Goal: Task Accomplishment & Management: Use online tool/utility

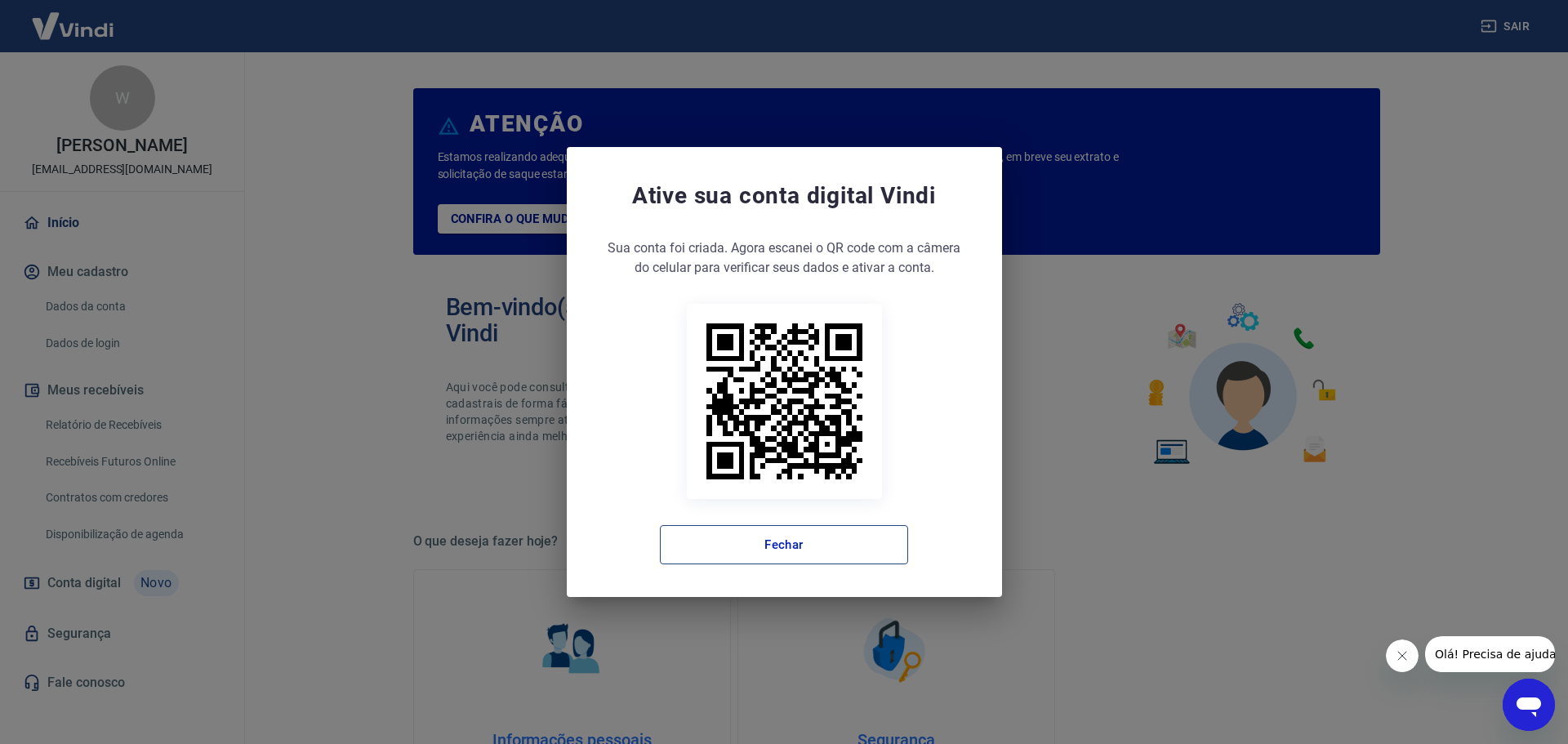
click at [816, 542] on button "Fechar" at bounding box center [784, 545] width 248 height 39
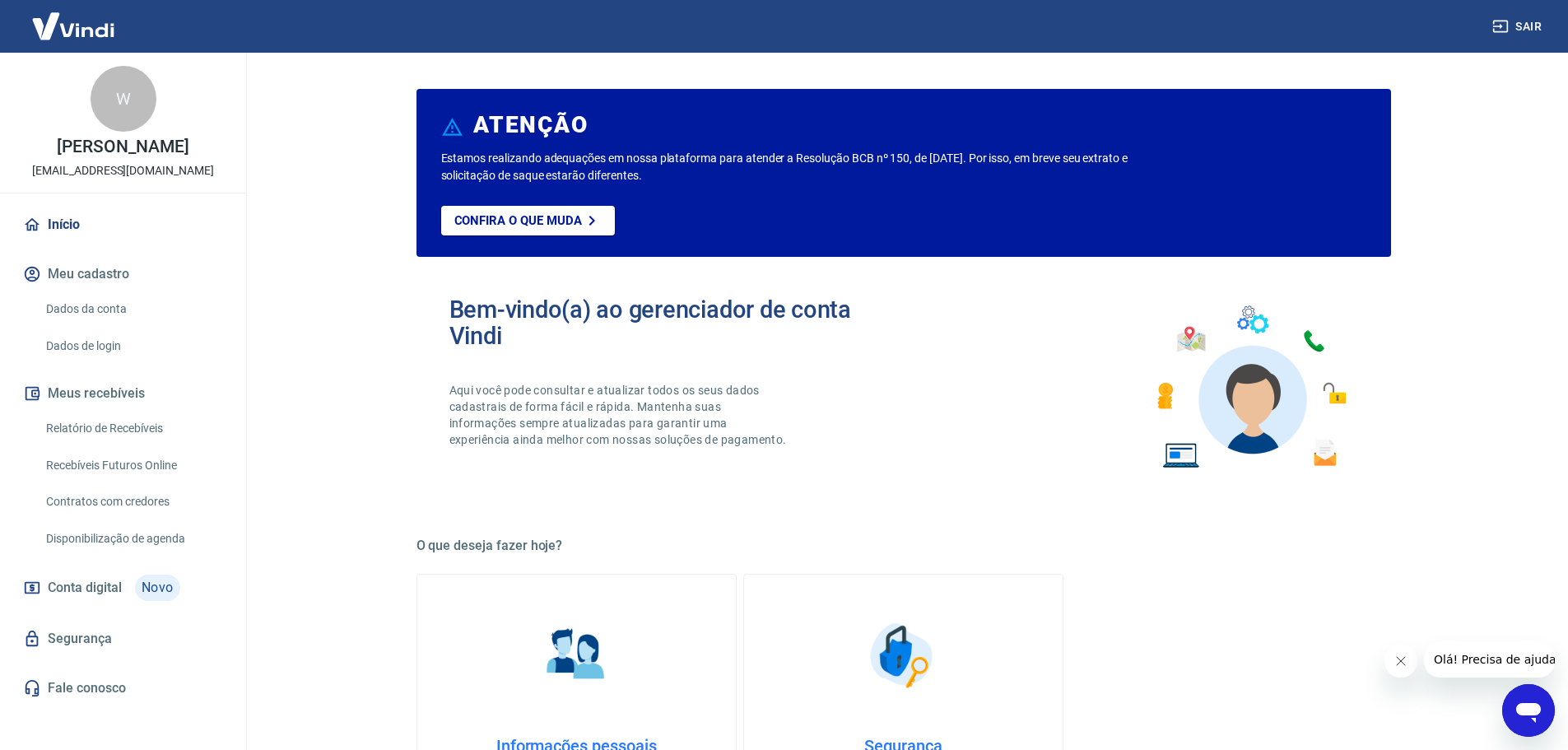
click at [125, 467] on link "Recebíveis Futuros Online" at bounding box center [132, 466] width 187 height 34
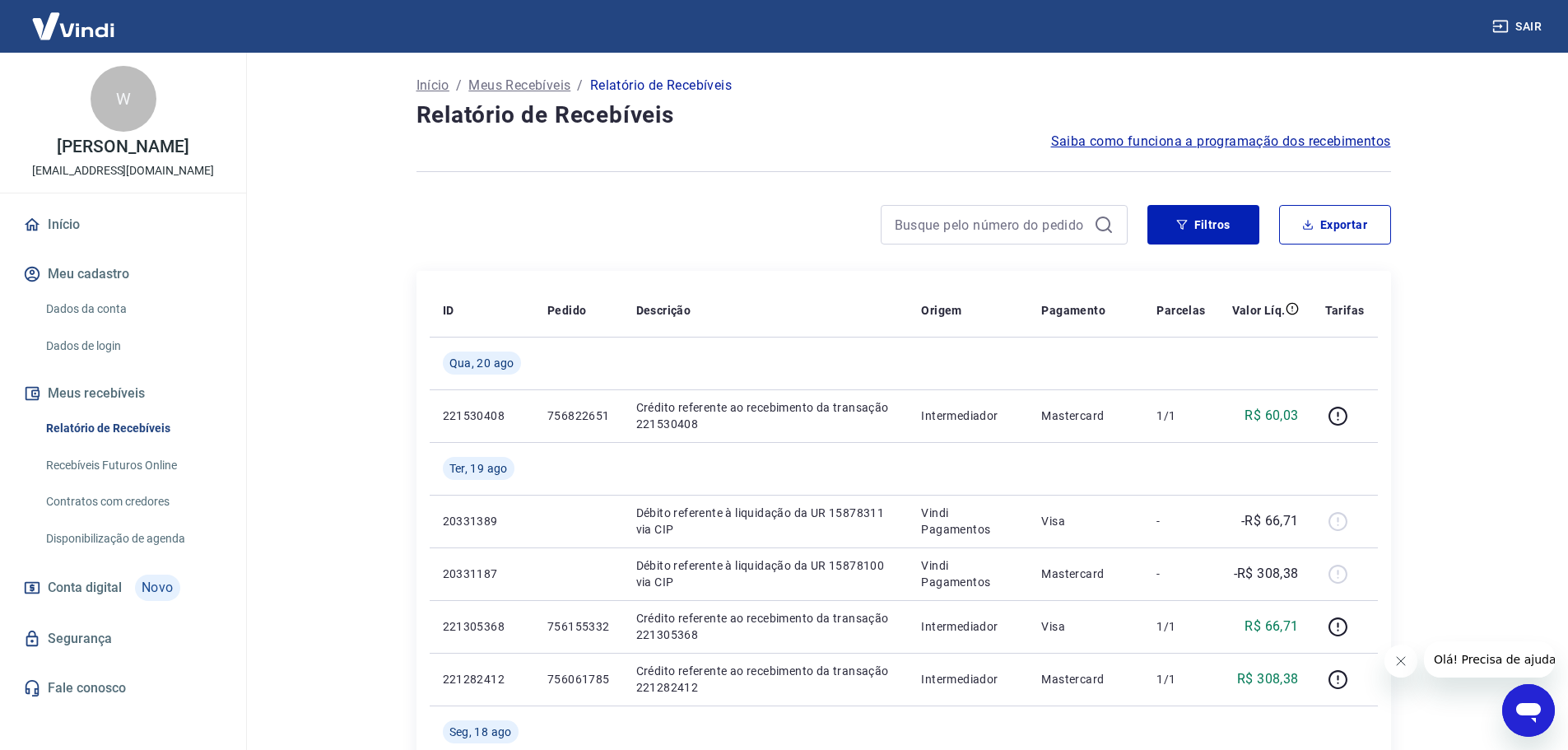
click at [87, 458] on link "Recebíveis Futuros Online" at bounding box center [132, 466] width 187 height 34
